Goal: Book appointment/travel/reservation

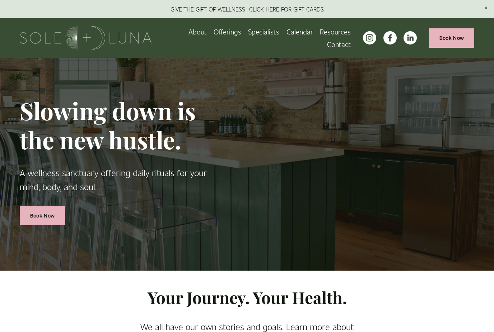
click at [301, 31] on link "Calendar" at bounding box center [299, 31] width 27 height 13
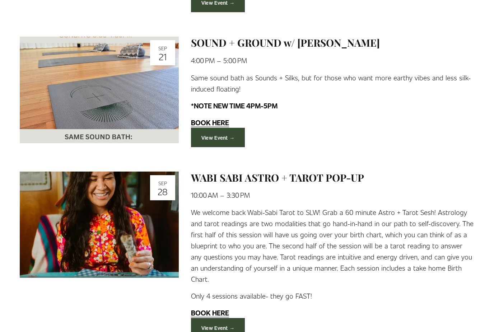
scroll to position [1177, 0]
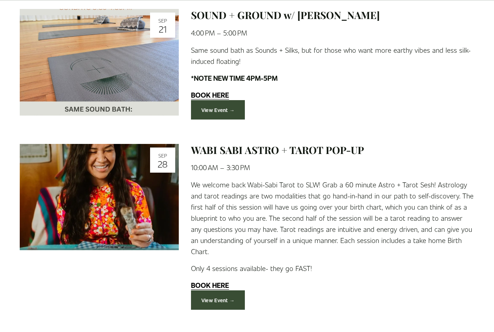
click at [226, 300] on link "View Event →" at bounding box center [218, 299] width 54 height 19
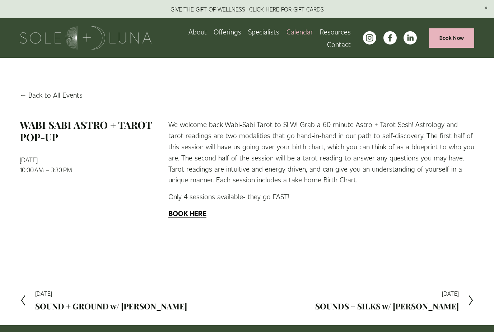
click at [187, 216] on strong "BOOK HERE" at bounding box center [187, 212] width 38 height 9
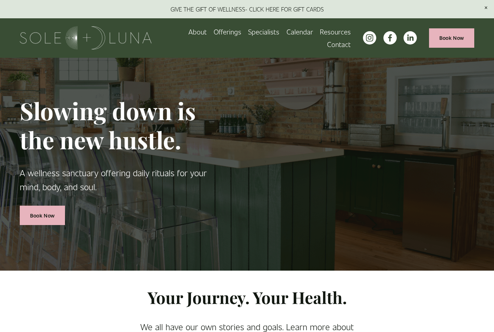
click at [299, 36] on link "Calendar" at bounding box center [299, 31] width 27 height 13
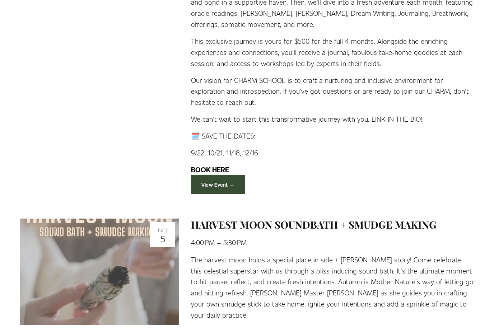
scroll to position [2006, 0]
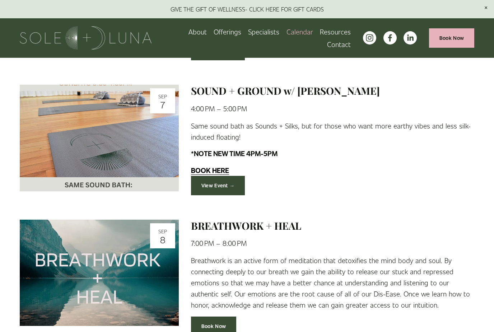
scroll to position [327, 0]
